Goal: Transaction & Acquisition: Purchase product/service

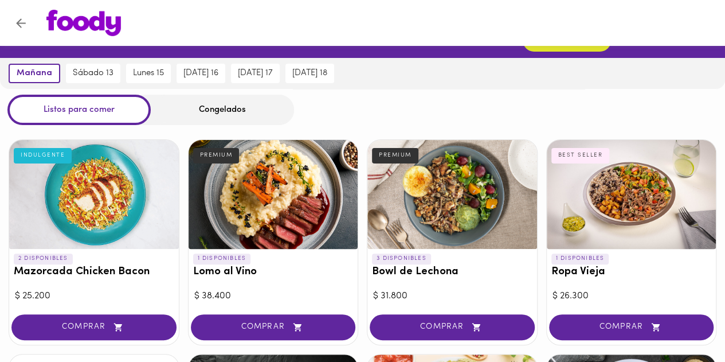
scroll to position [57, 0]
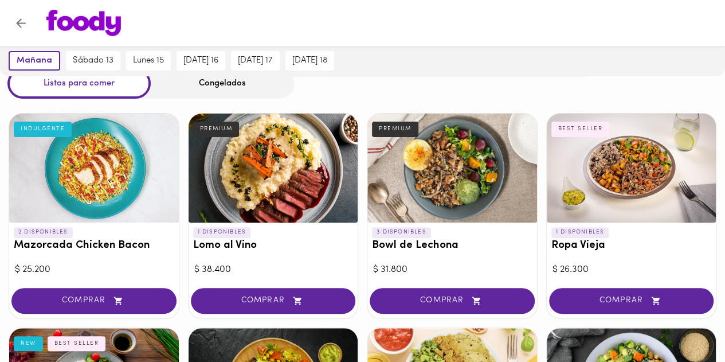
click at [618, 166] on div at bounding box center [632, 167] width 170 height 109
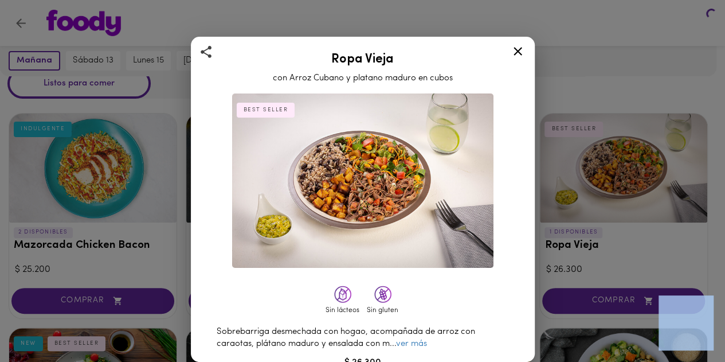
click at [618, 166] on div at bounding box center [362, 181] width 725 height 362
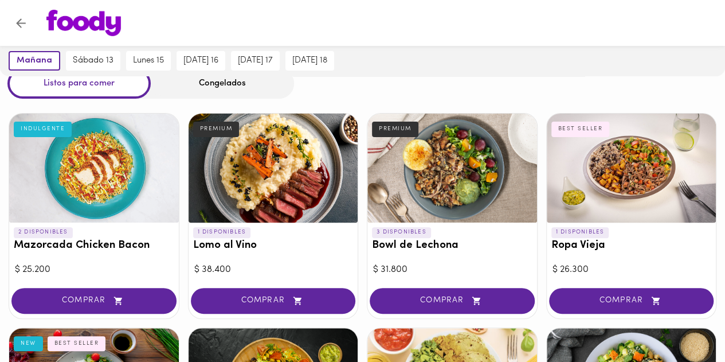
drag, startPoint x: 604, startPoint y: 177, endPoint x: 553, endPoint y: 64, distance: 123.6
click at [553, 64] on div "mañana sábado 13 lunes 15 martes 16 miércoles 17 jueves 18" at bounding box center [362, 60] width 725 height 31
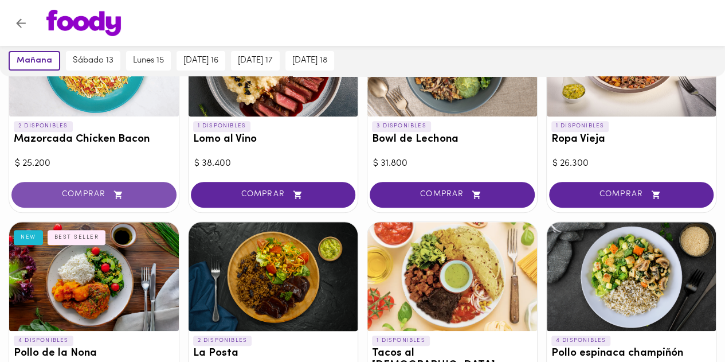
scroll to position [229, 0]
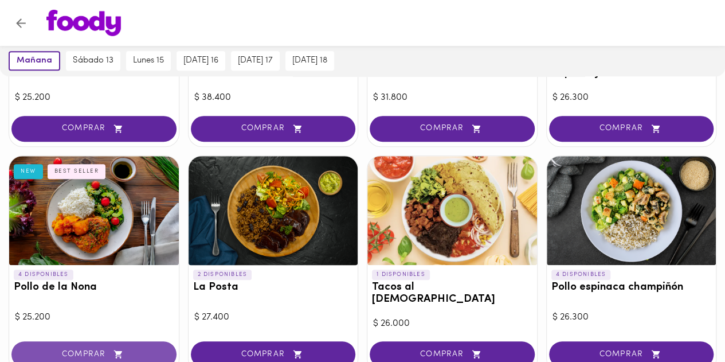
click at [112, 349] on icon "button" at bounding box center [118, 354] width 14 height 10
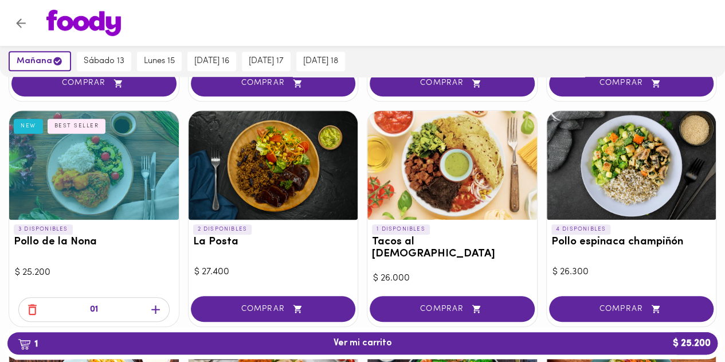
scroll to position [344, 0]
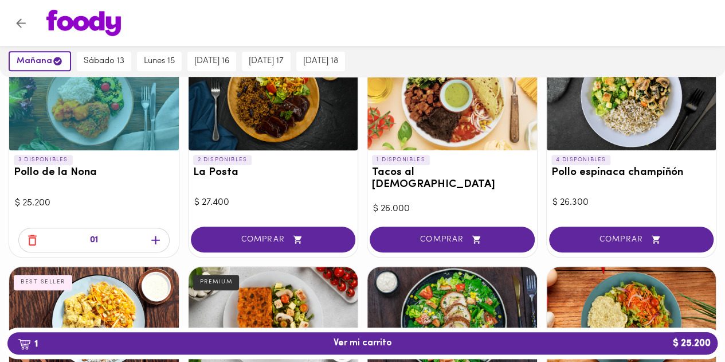
click at [423, 28] on div at bounding box center [373, 23] width 676 height 26
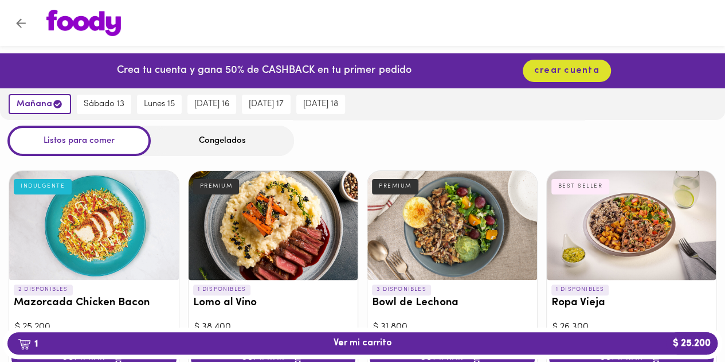
scroll to position [58, 0]
